Goal: Information Seeking & Learning: Learn about a topic

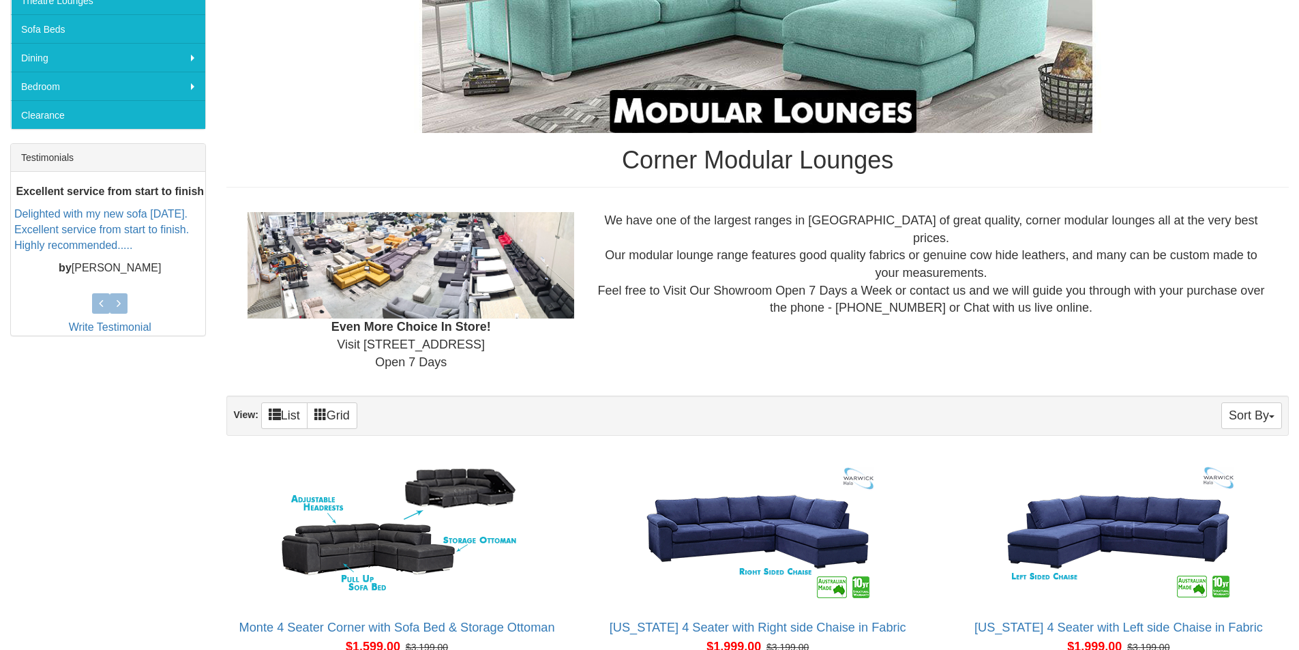
scroll to position [909, 0]
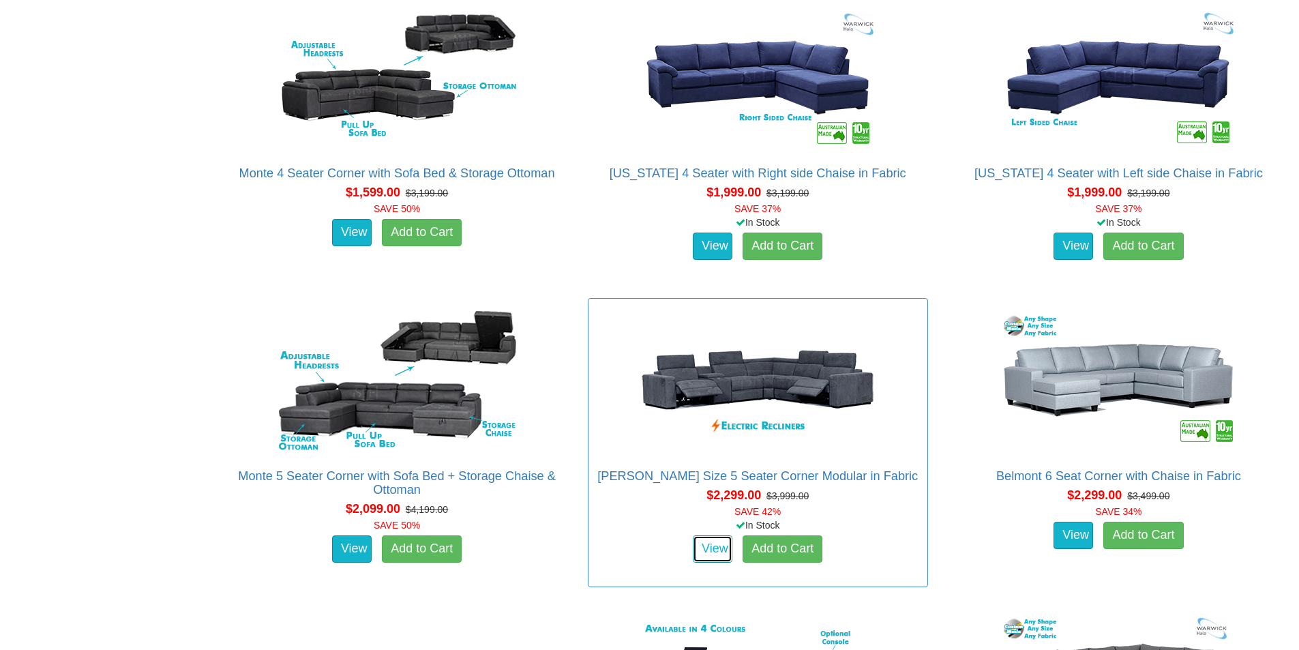
click at [695, 562] on link "View" at bounding box center [713, 548] width 40 height 27
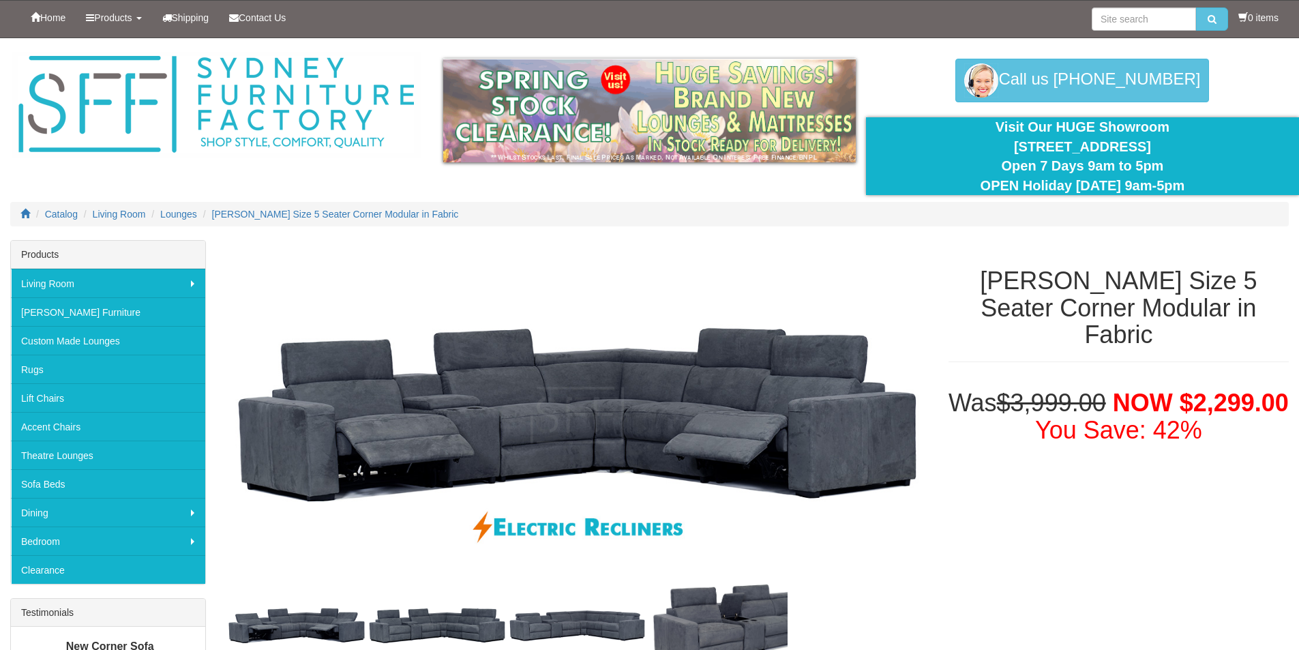
scroll to position [455, 0]
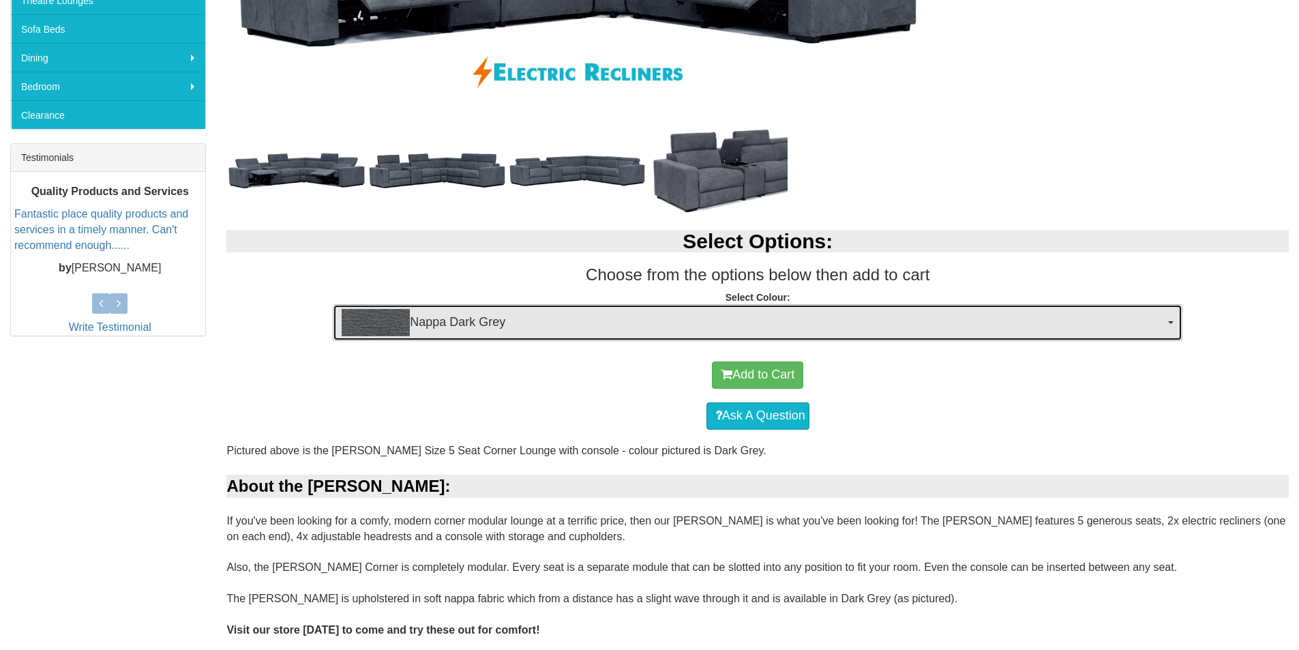
click at [1157, 312] on span "Nappa Dark Grey" at bounding box center [753, 322] width 823 height 27
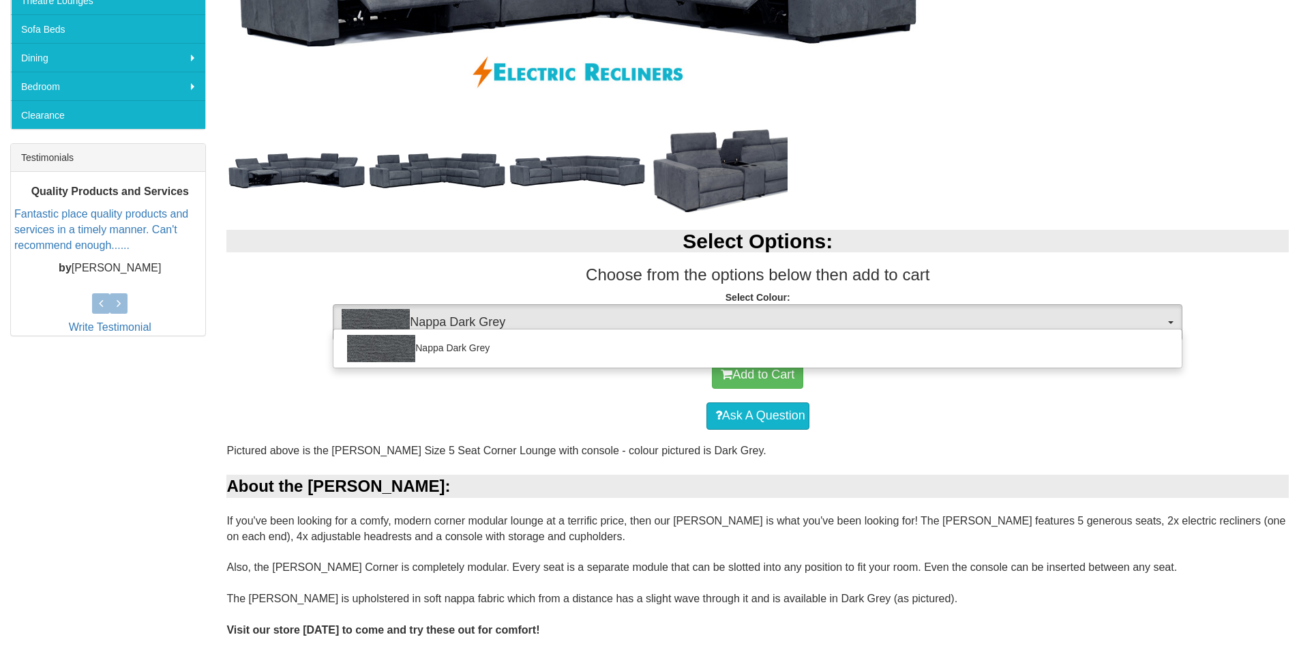
click at [1038, 426] on div "Ask A Question" at bounding box center [757, 416] width 1049 height 41
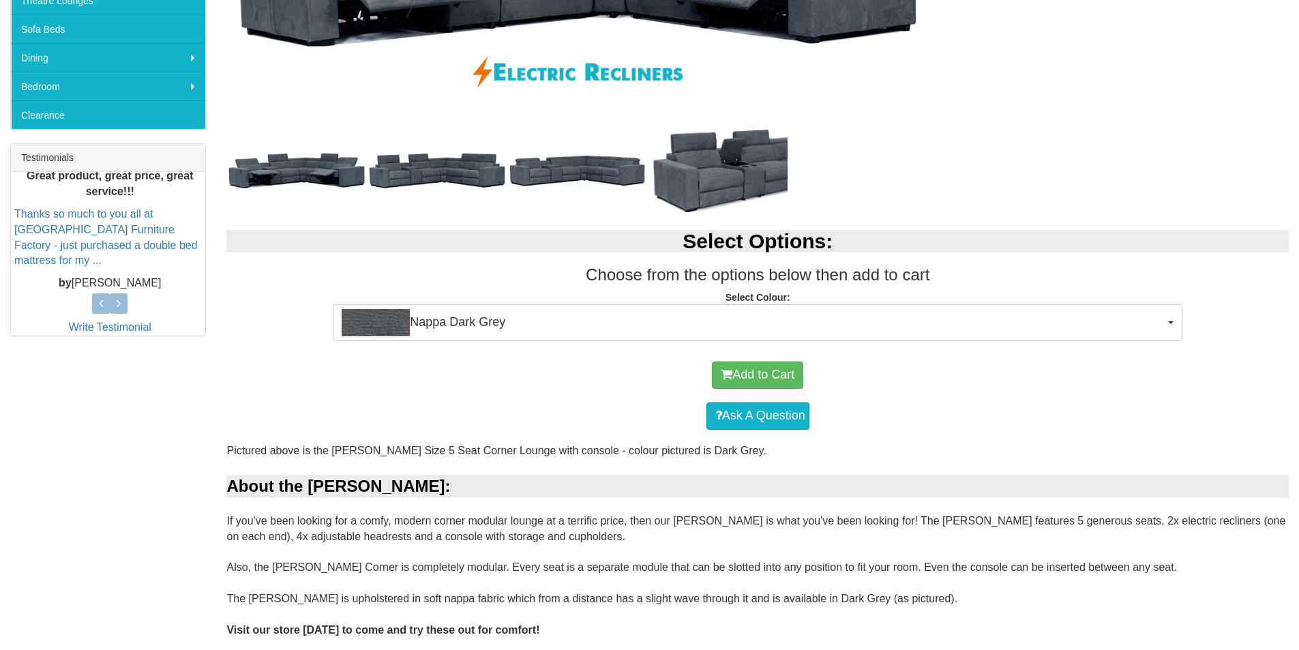
scroll to position [0, 0]
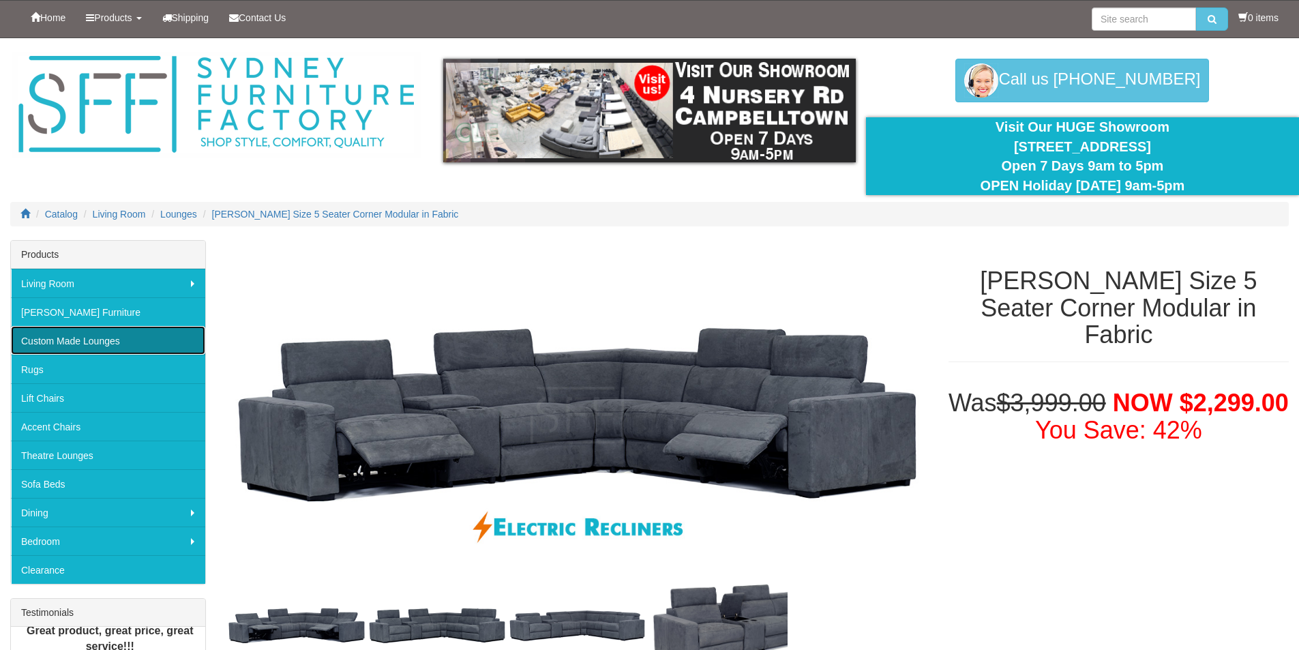
click at [72, 336] on link "Custom Made Lounges" at bounding box center [108, 340] width 194 height 29
